Goal: Task Accomplishment & Management: Manage account settings

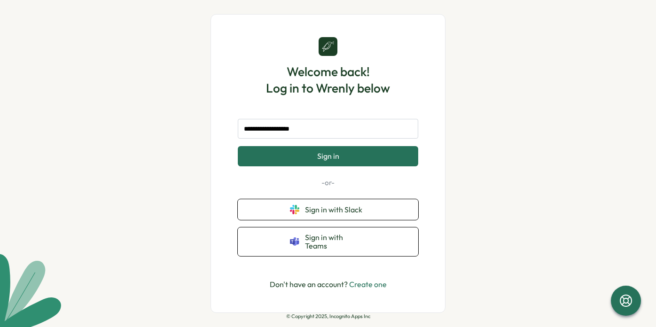
type input "**********"
click at [238, 146] on button "Sign in" at bounding box center [328, 156] width 180 height 20
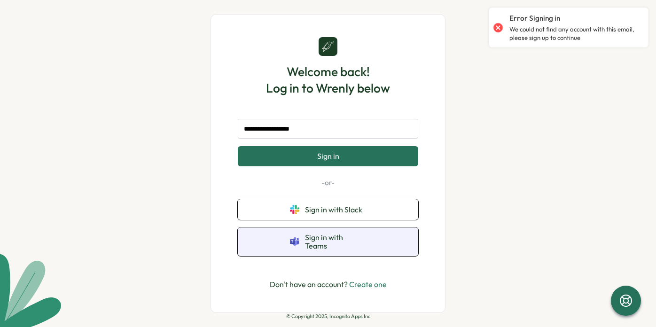
click at [332, 245] on span "Sign in with Teams" at bounding box center [335, 241] width 61 height 17
